Goal: Obtain resource: Obtain resource

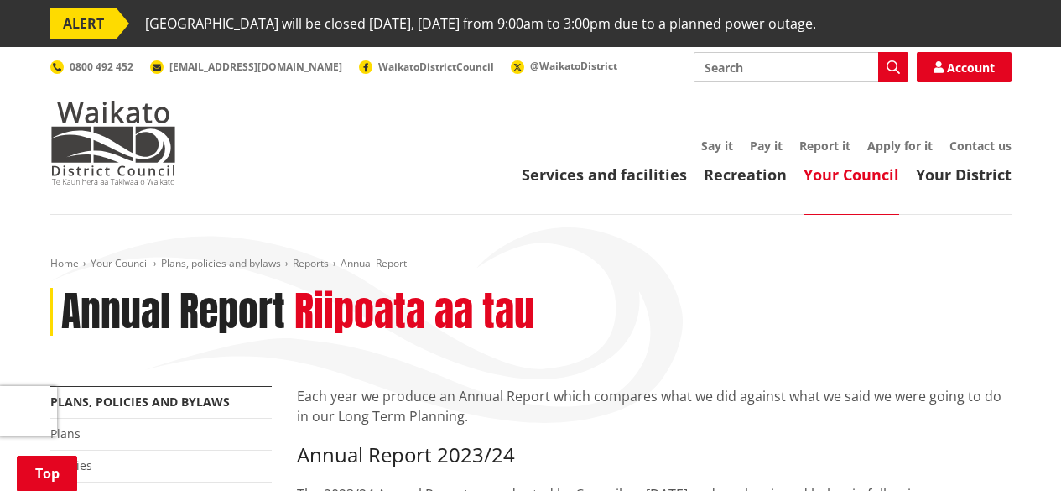
scroll to position [332, 0]
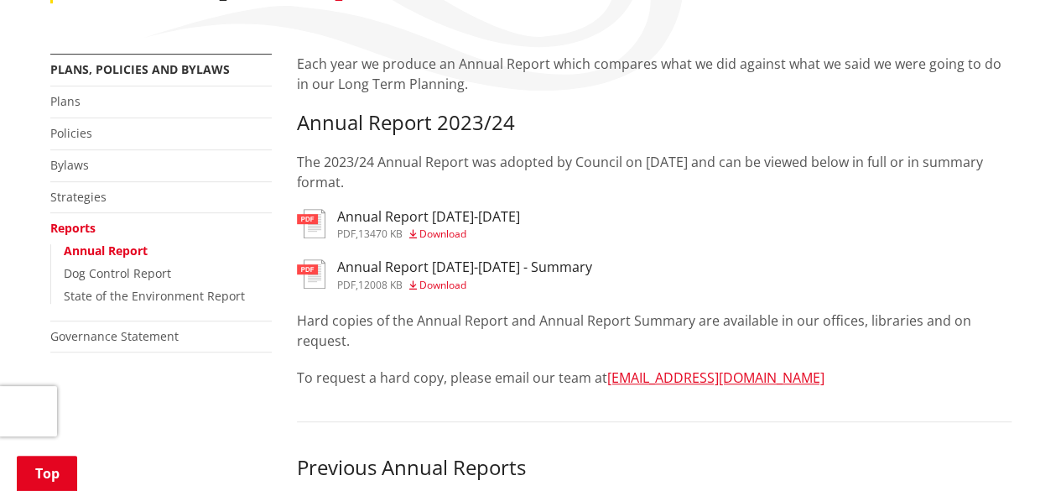
click at [381, 209] on h3 "Annual Report 2023-2024" at bounding box center [428, 217] width 183 height 16
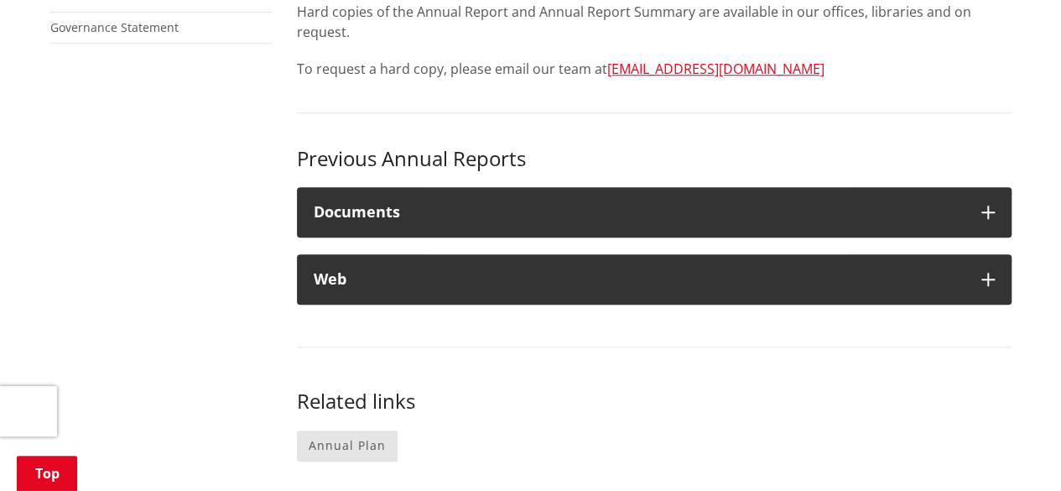
scroll to position [642, 0]
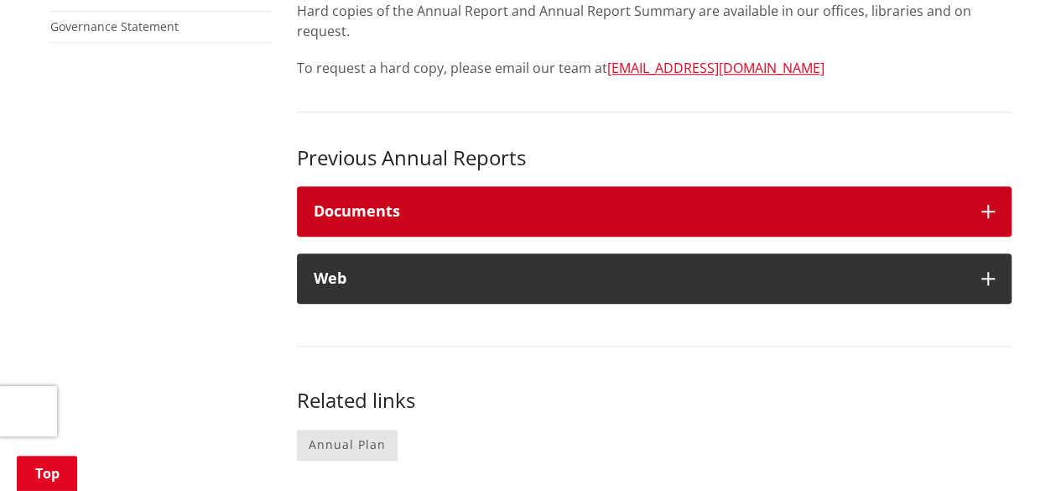
click at [644, 216] on h4 "Documents" at bounding box center [639, 211] width 651 height 17
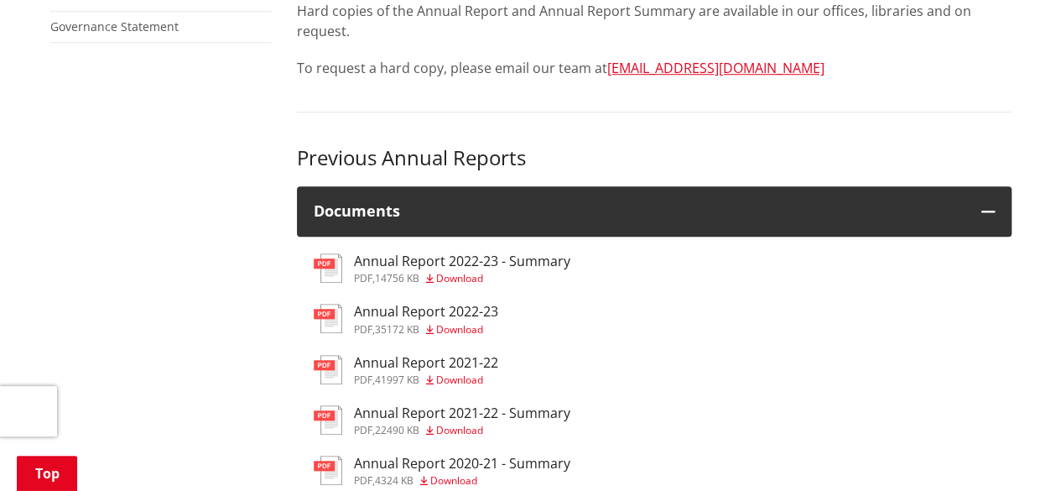
click at [482, 311] on h3 "Annual Report 2022-23" at bounding box center [426, 312] width 144 height 16
